Goal: Book appointment/travel/reservation

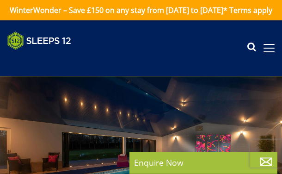
select select "12"
